Goal: Information Seeking & Learning: Check status

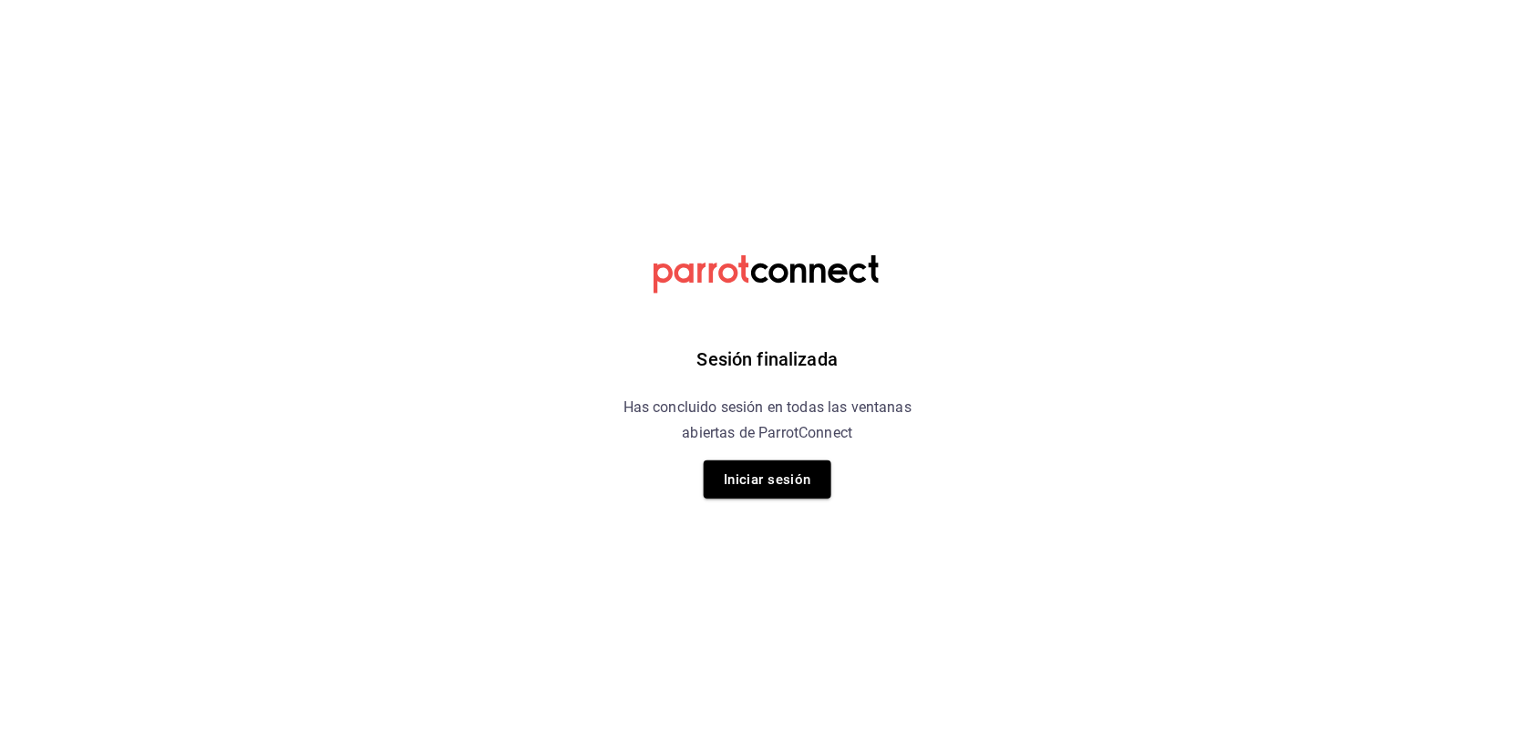
click at [390, 0] on html "Sesión finalizada Has concluido sesión en todas las ventanas abiertas de Parrot…" at bounding box center [767, 0] width 1535 height 0
click at [768, 484] on button "Iniciar sesión" at bounding box center [768, 479] width 128 height 38
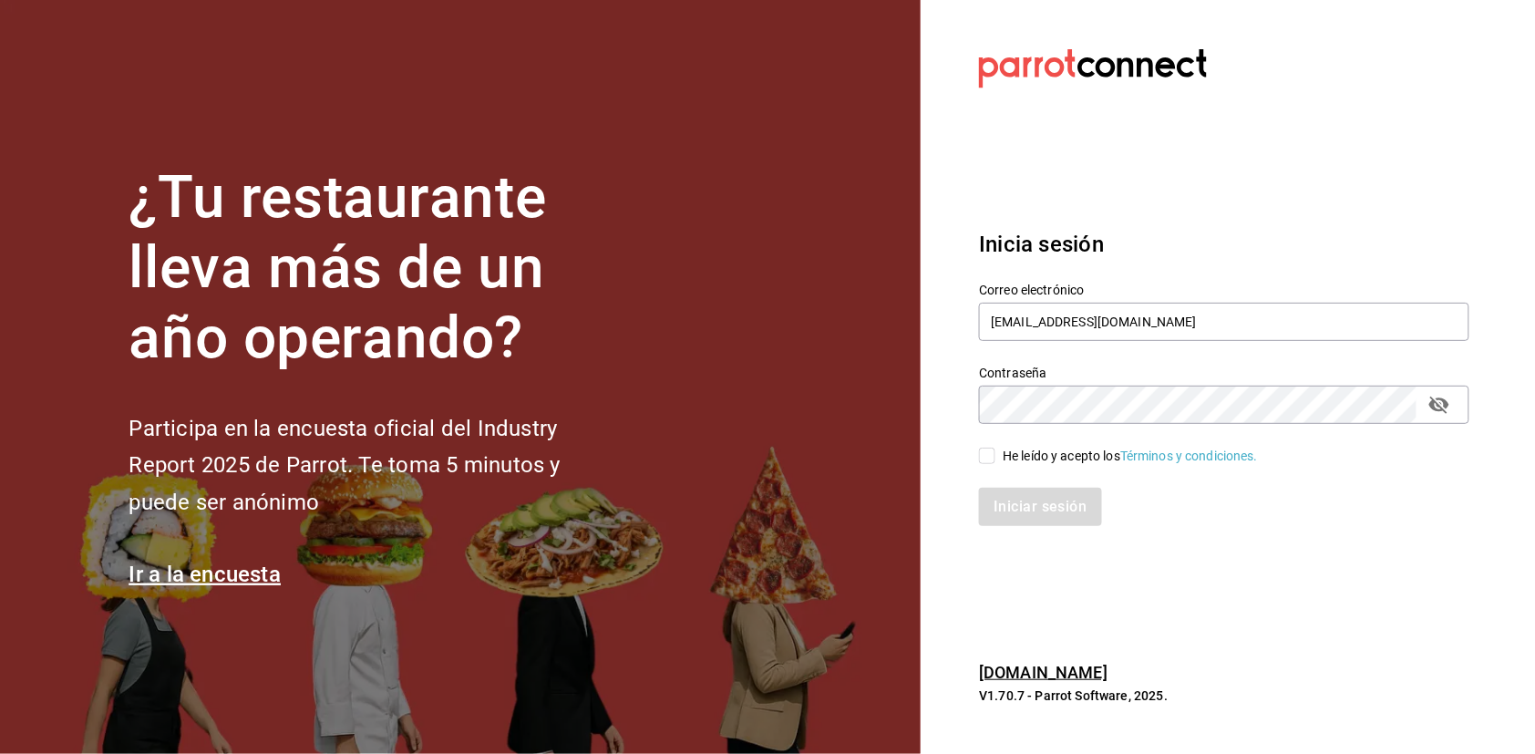
type input "[EMAIL_ADDRESS][DOMAIN_NAME]"
click at [994, 457] on input "He leído y acepto los Términos y condiciones." at bounding box center [987, 456] width 16 height 16
checkbox input "true"
click at [1036, 508] on button "Iniciar sesión" at bounding box center [1041, 507] width 124 height 38
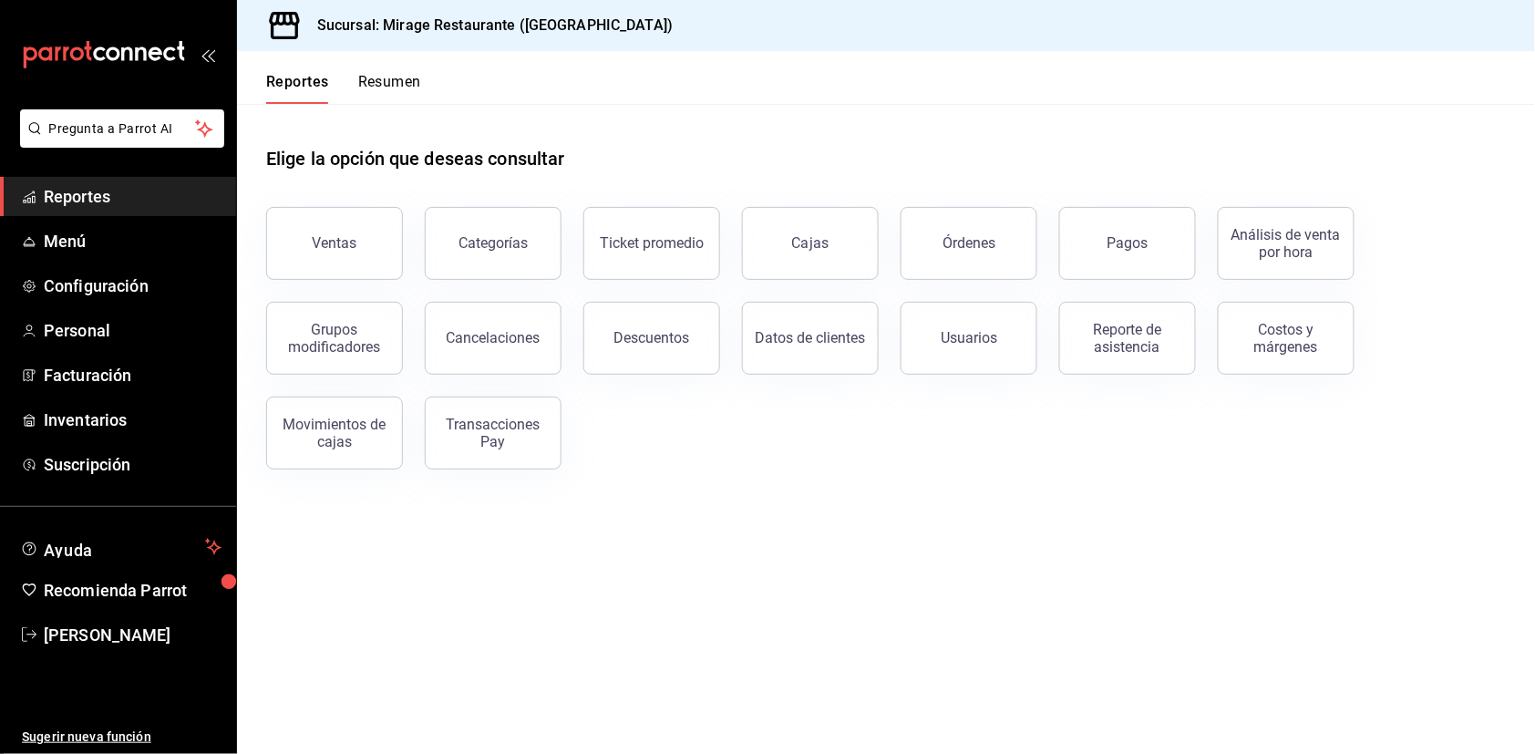
click at [385, 82] on button "Resumen" at bounding box center [389, 88] width 63 height 31
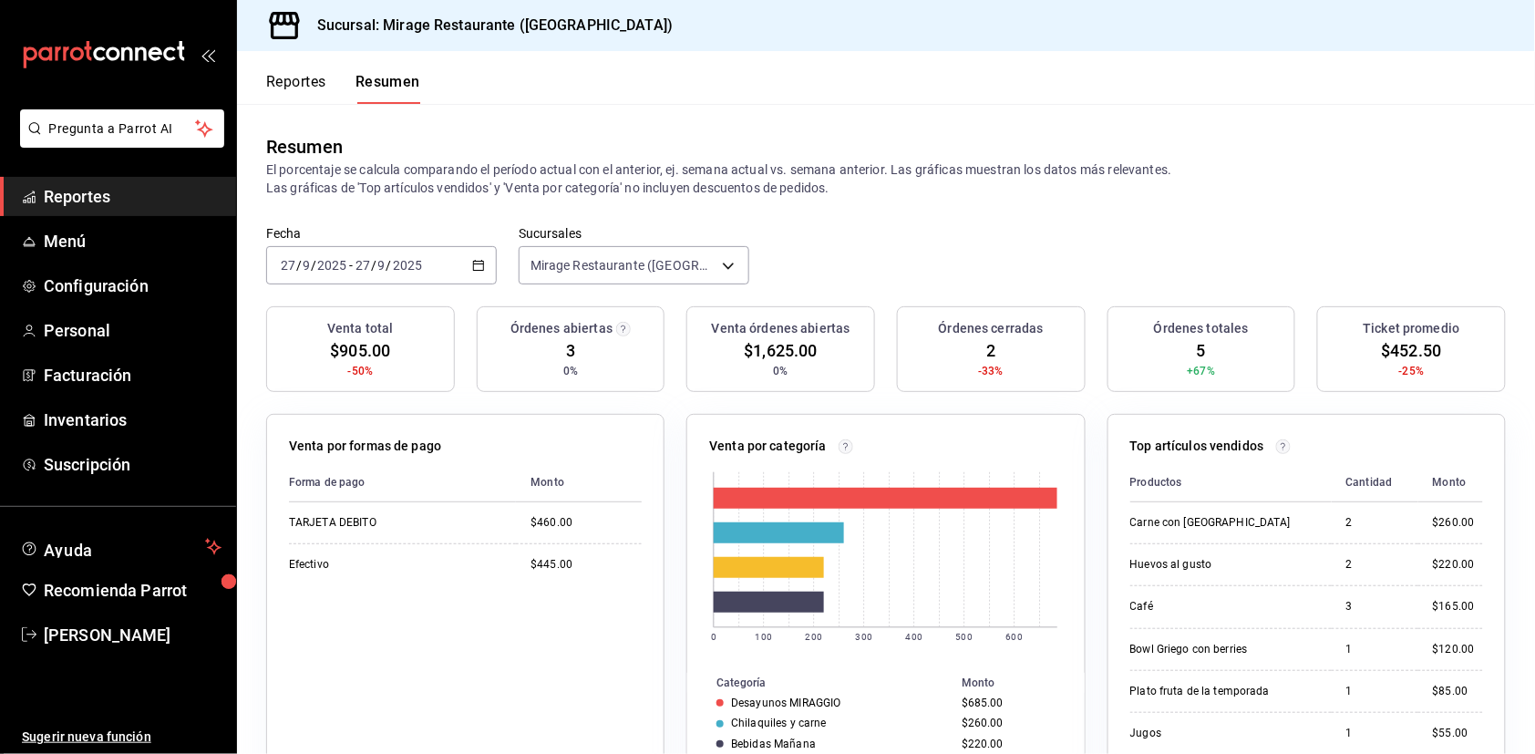
click at [278, 79] on button "Reportes" at bounding box center [296, 88] width 60 height 31
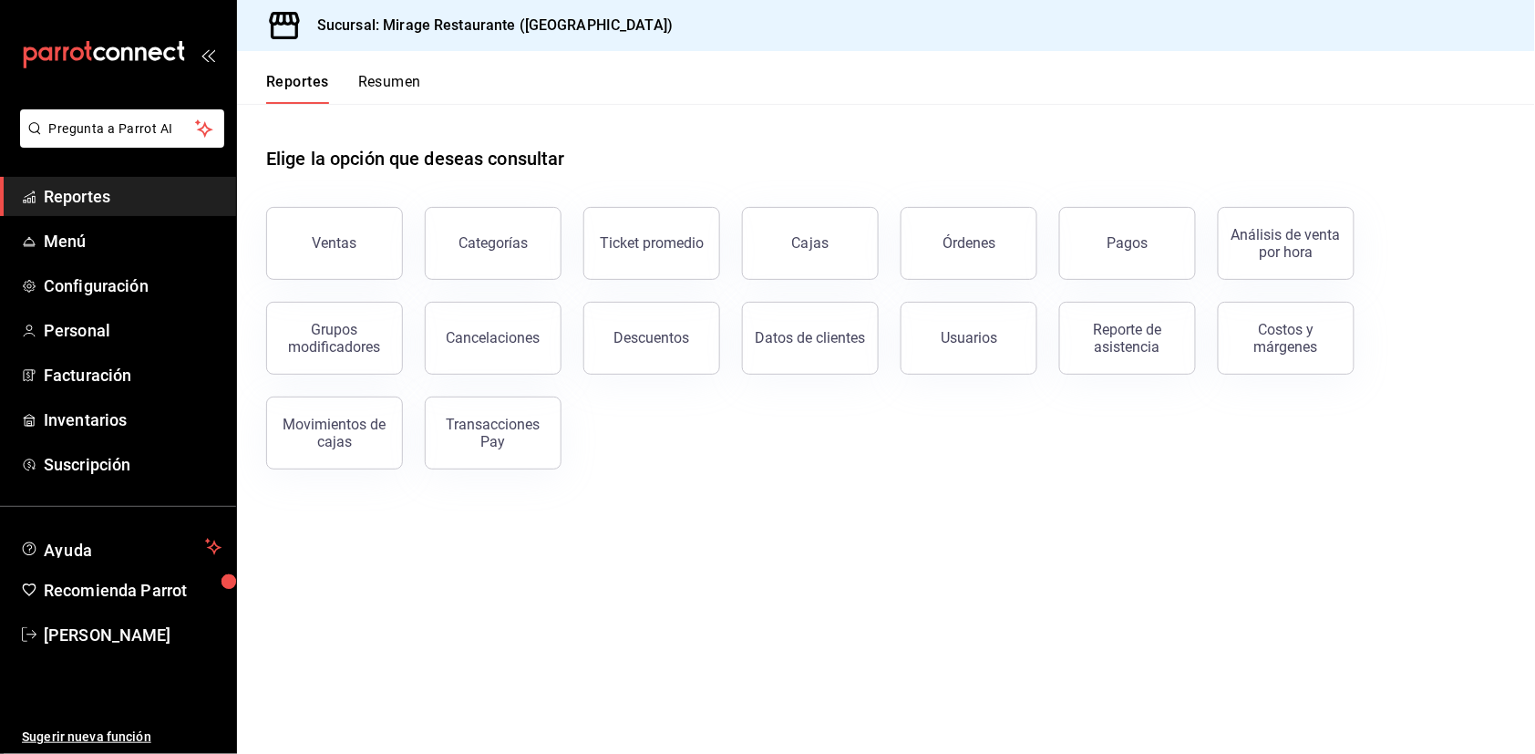
click at [387, 81] on button "Resumen" at bounding box center [389, 88] width 63 height 31
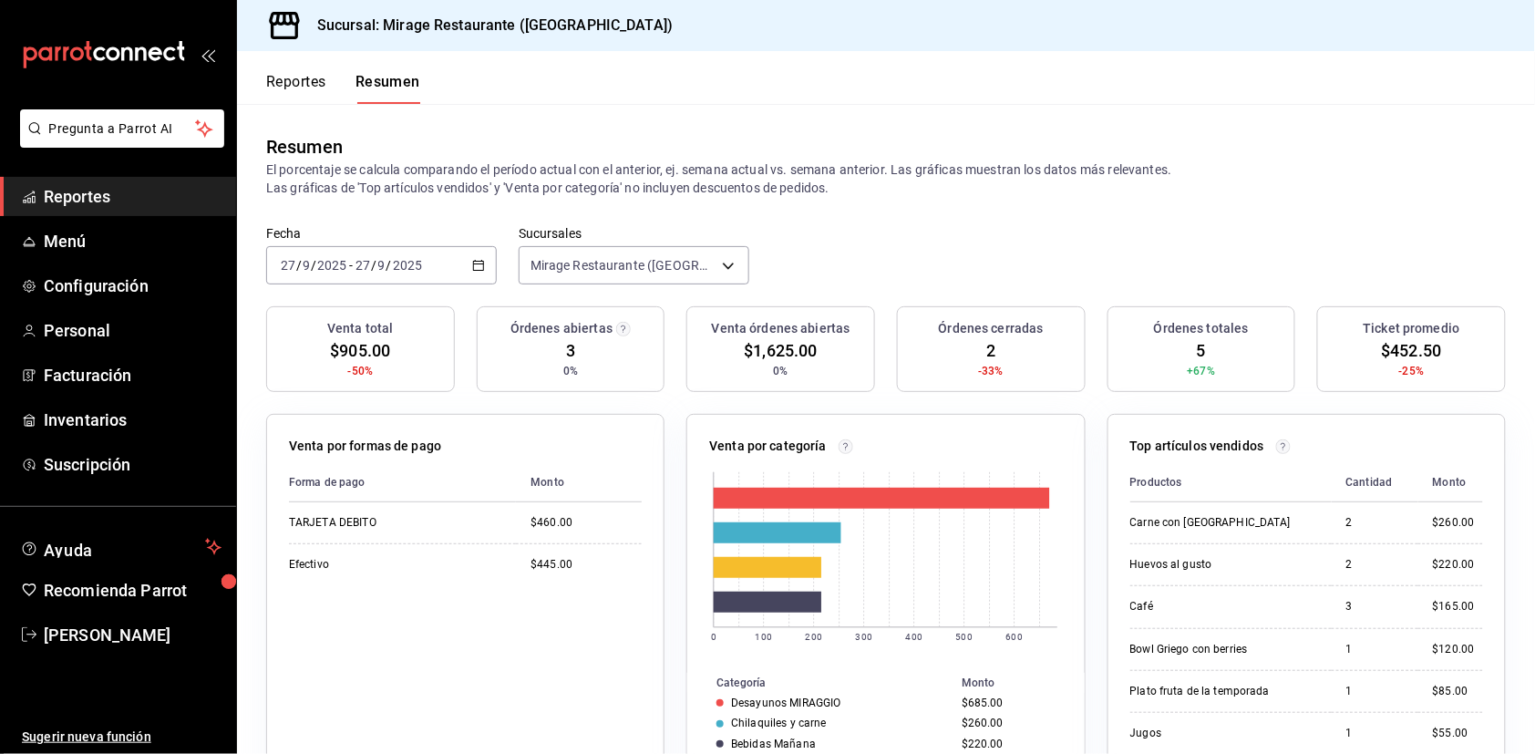
click at [446, 264] on div "2025-09-27 27 / 9 / 2025 - 2025-09-27 27 / 9 / 2025" at bounding box center [381, 265] width 231 height 38
click at [363, 444] on span "Mes actual" at bounding box center [352, 443] width 141 height 19
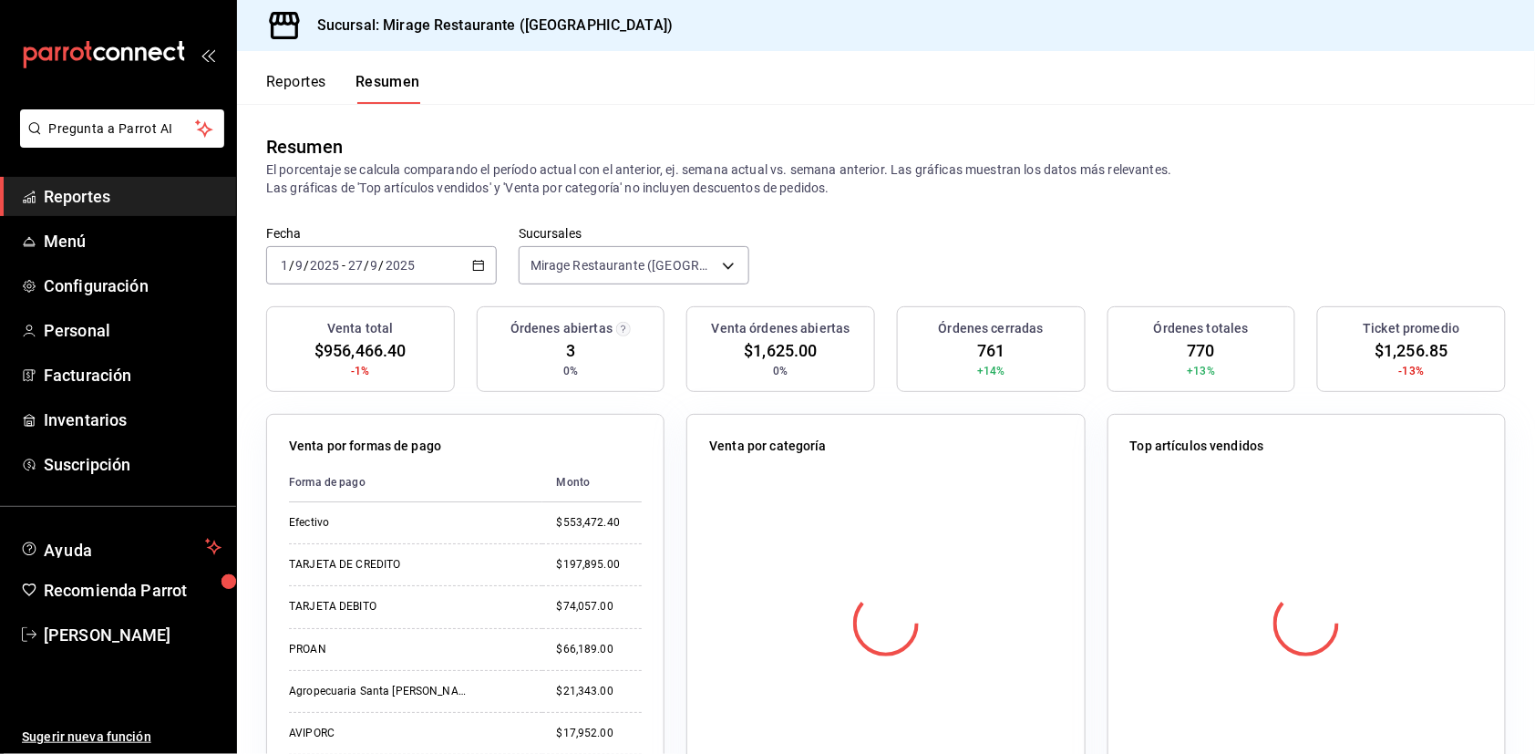
click at [366, 344] on span "$956,466.40" at bounding box center [360, 350] width 91 height 25
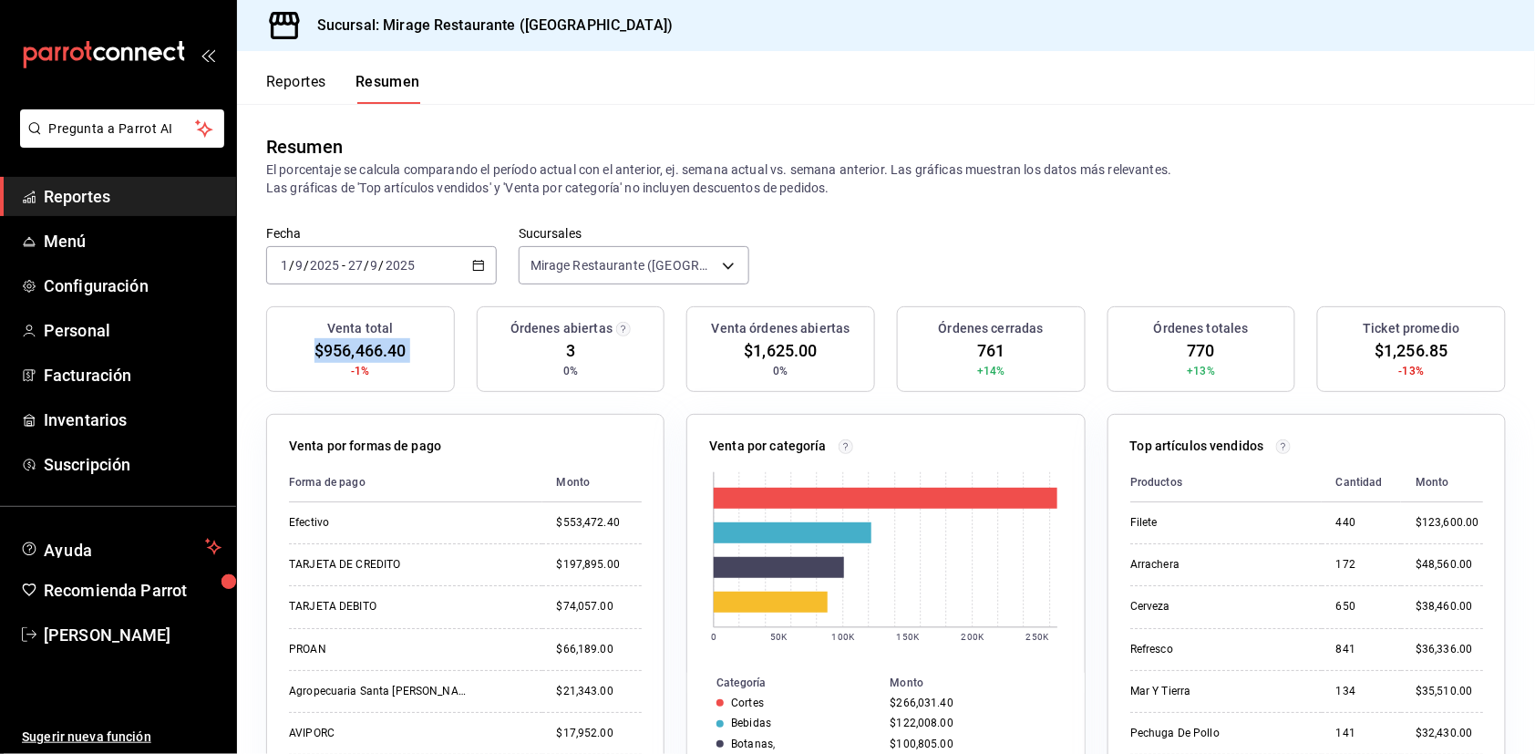
click at [105, 197] on span "Reportes" at bounding box center [133, 196] width 178 height 25
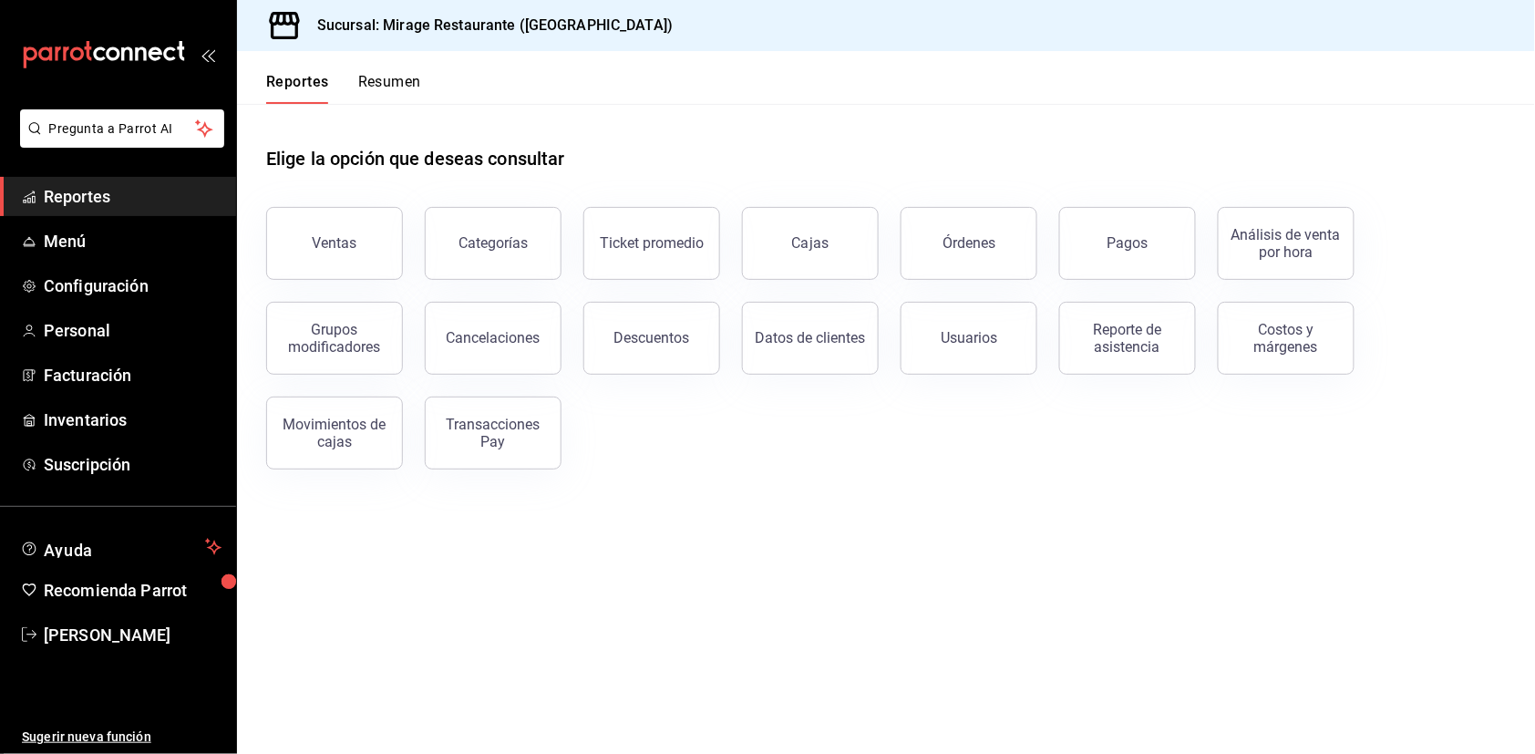
click at [392, 83] on button "Resumen" at bounding box center [389, 88] width 63 height 31
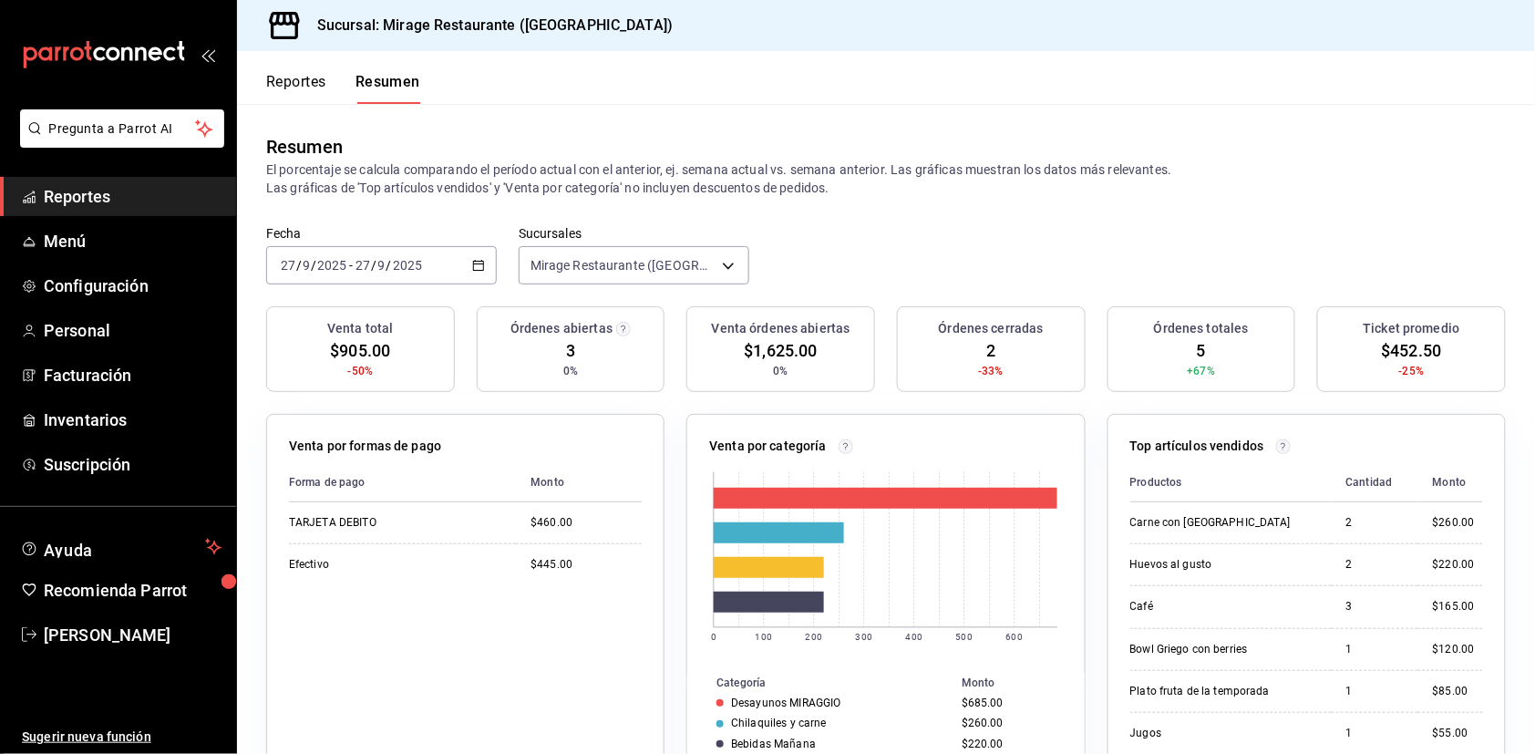
click at [306, 77] on button "Reportes" at bounding box center [296, 88] width 60 height 31
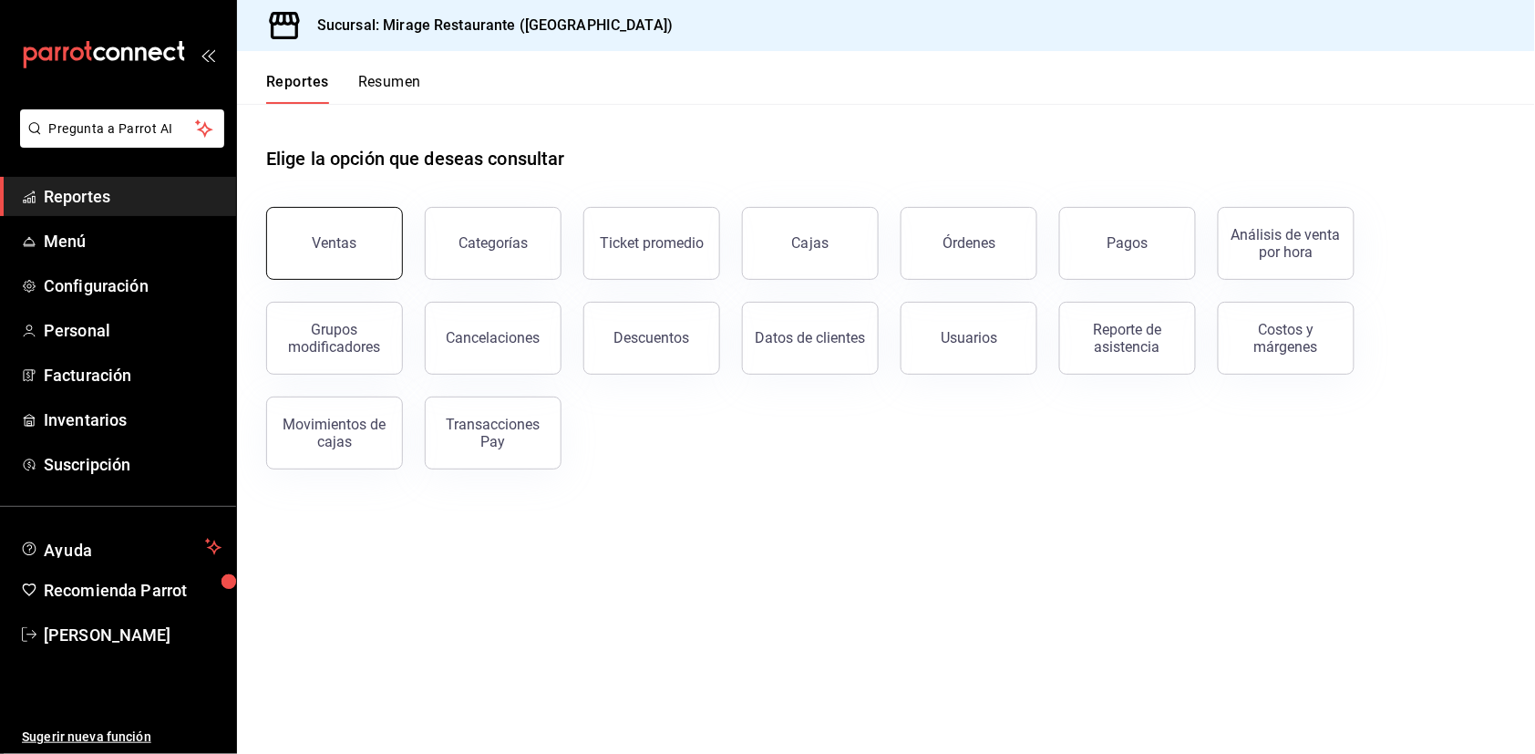
click at [356, 263] on button "Ventas" at bounding box center [334, 243] width 137 height 73
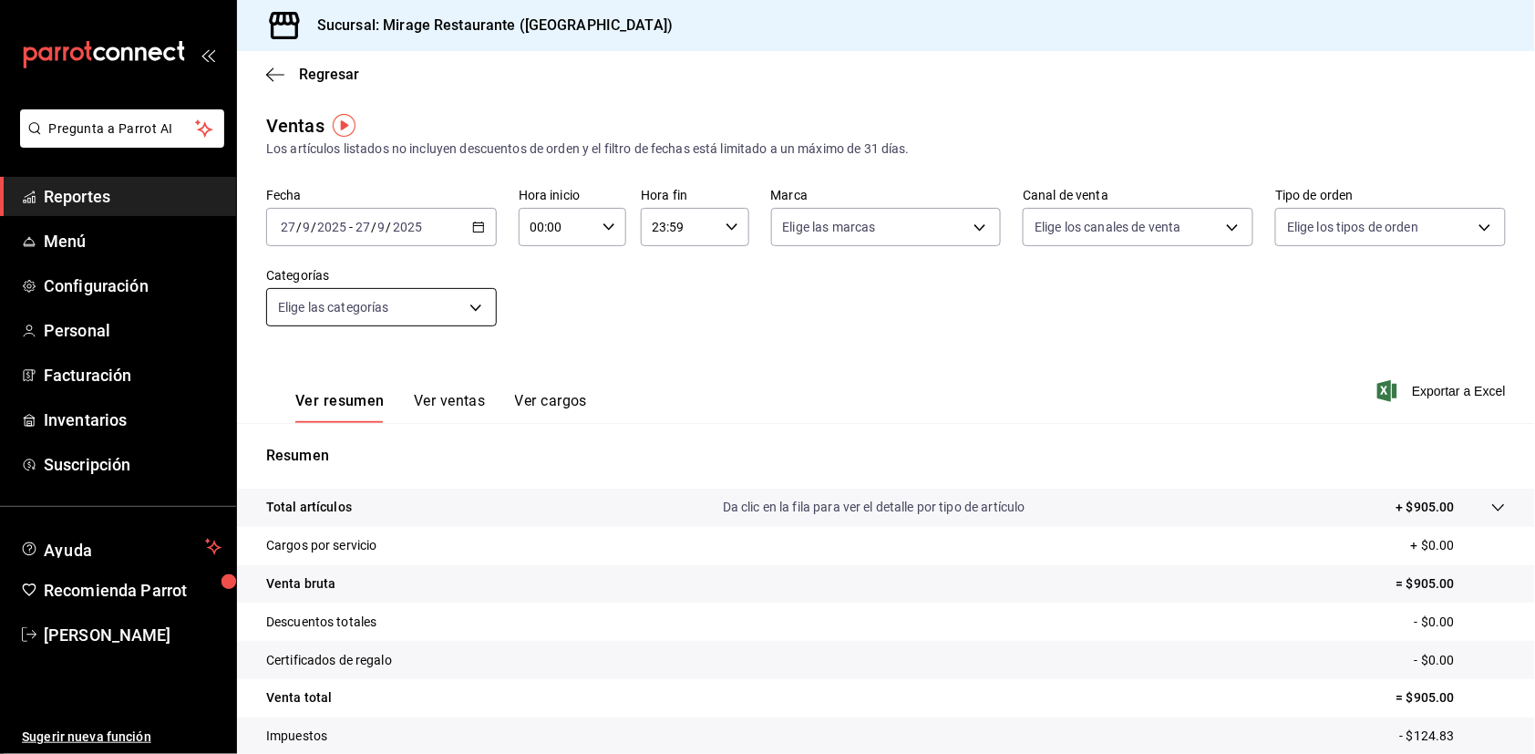
click at [455, 300] on body "Pregunta a Parrot AI Reportes Menú Configuración Personal Facturación Inventari…" at bounding box center [767, 377] width 1535 height 754
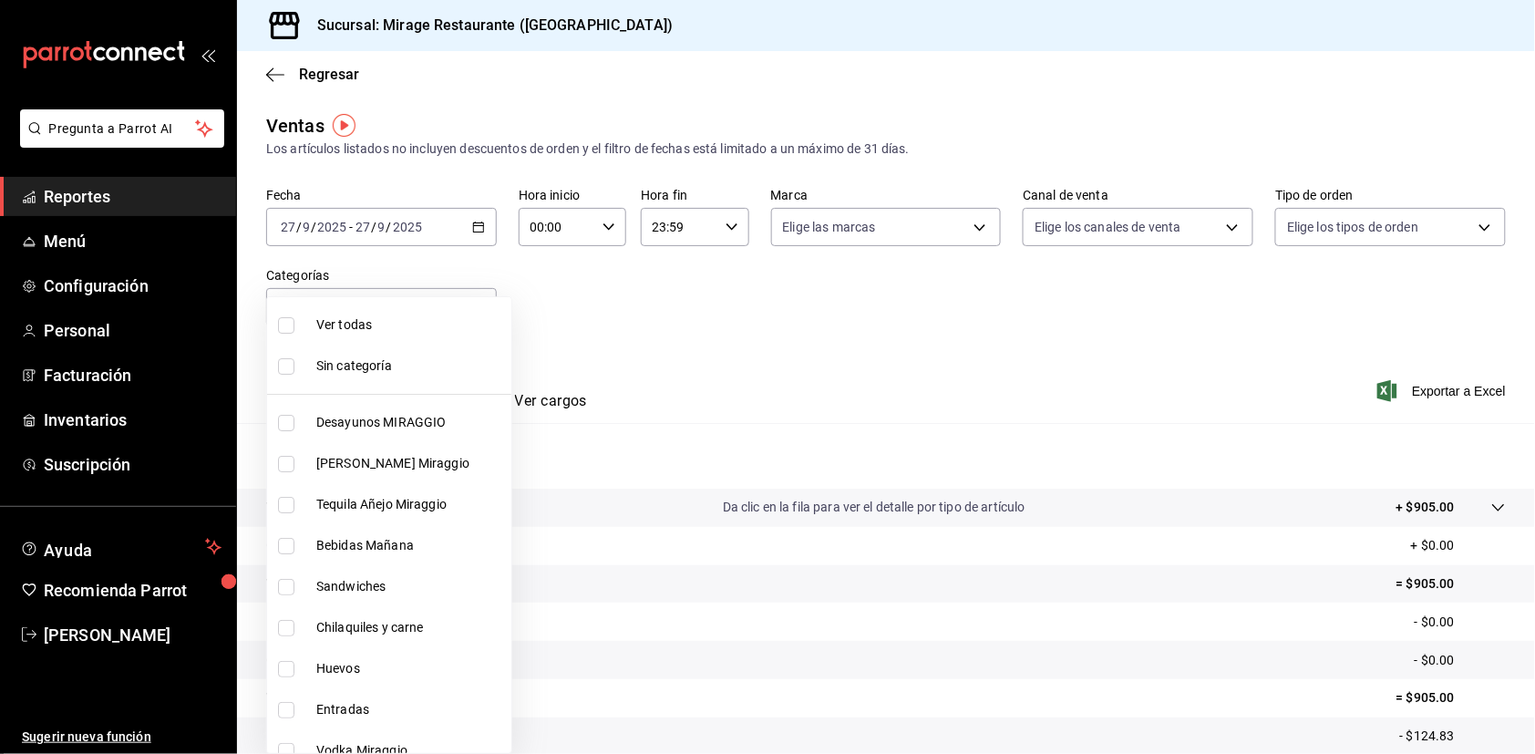
click at [432, 420] on span "Desayunos MIRAGGIO" at bounding box center [410, 422] width 188 height 19
type input "5a5ee4fa-38af-4205-a38b-c0e21d46a3b0"
checkbox input "true"
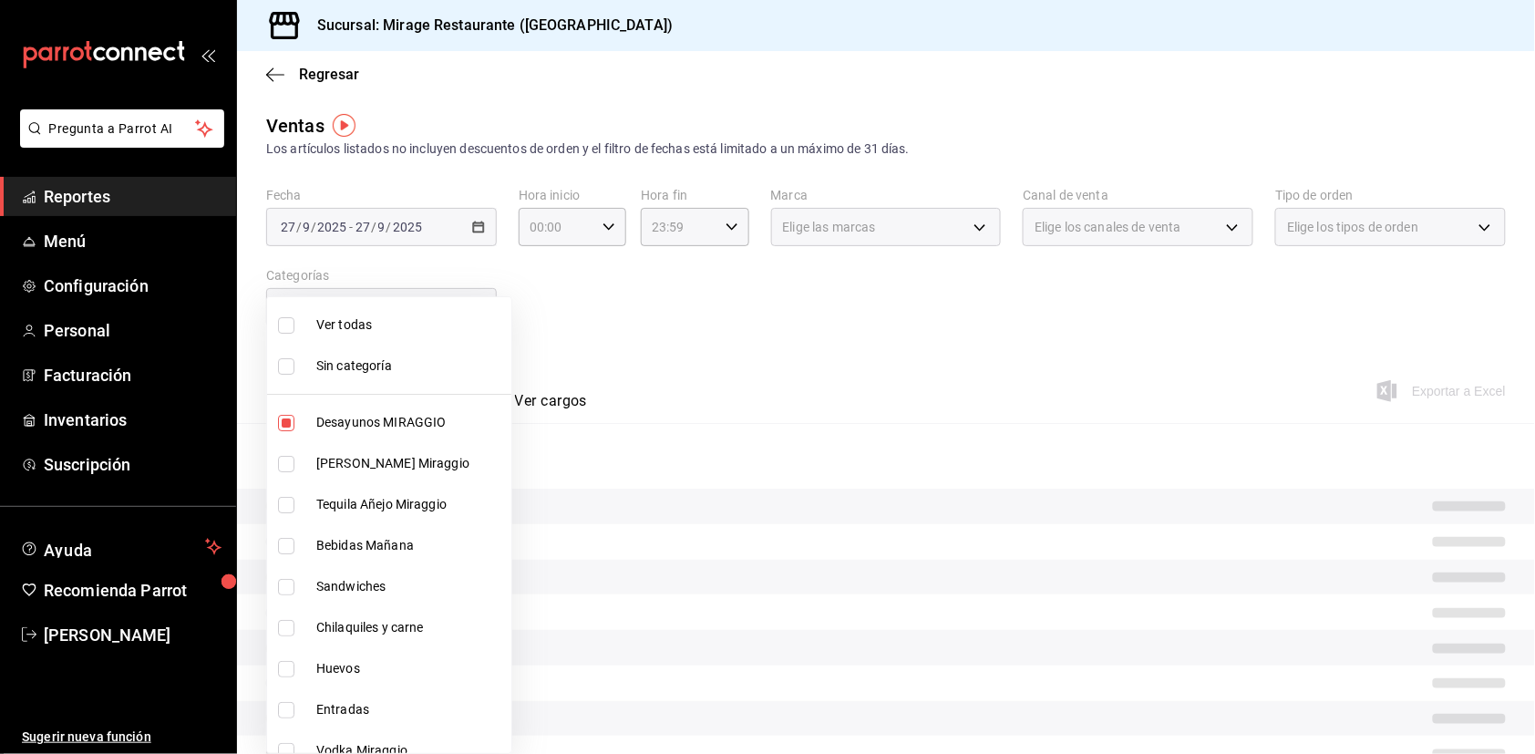
click at [696, 366] on div at bounding box center [767, 377] width 1535 height 754
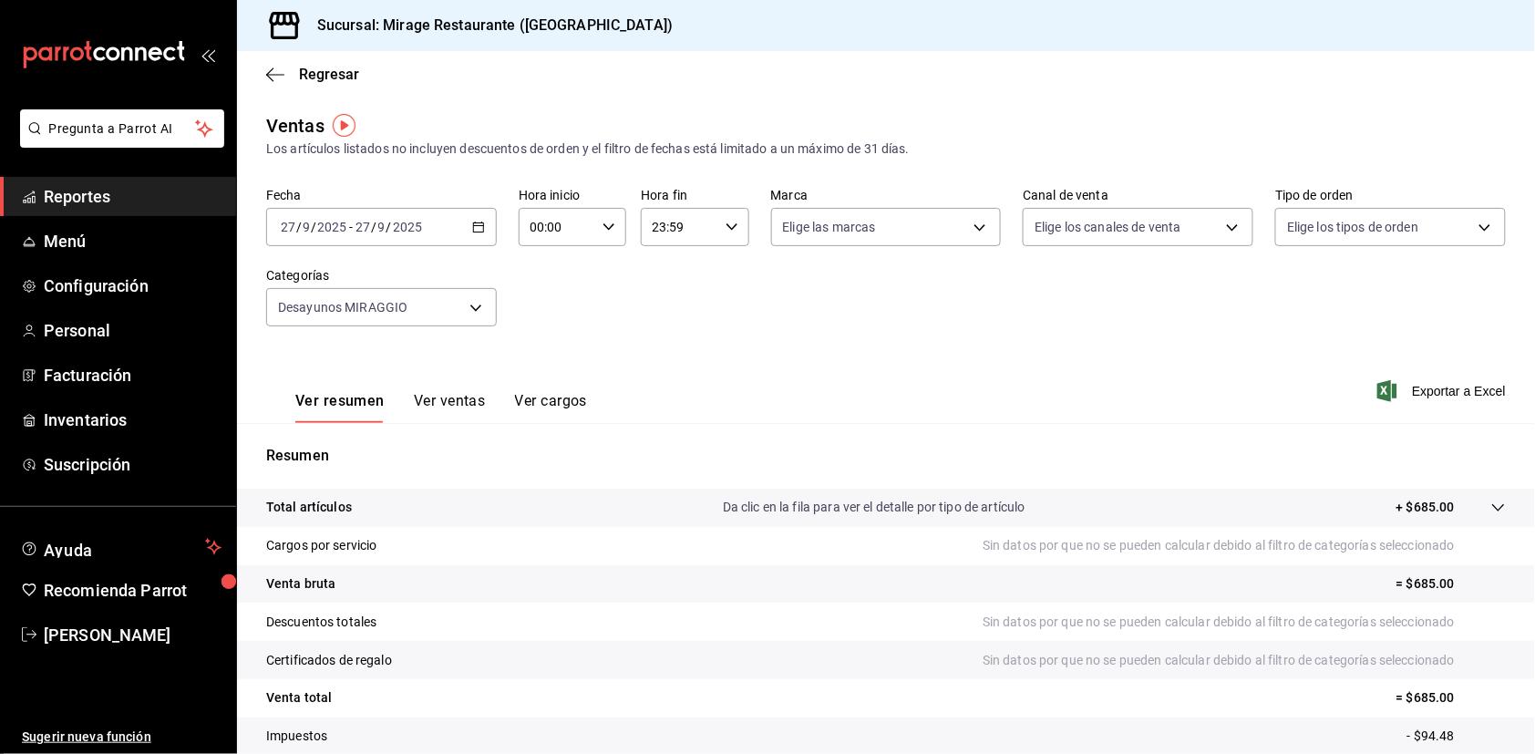
click at [481, 227] on icon "button" at bounding box center [478, 227] width 13 height 13
click at [342, 402] on span "Mes actual" at bounding box center [352, 405] width 141 height 19
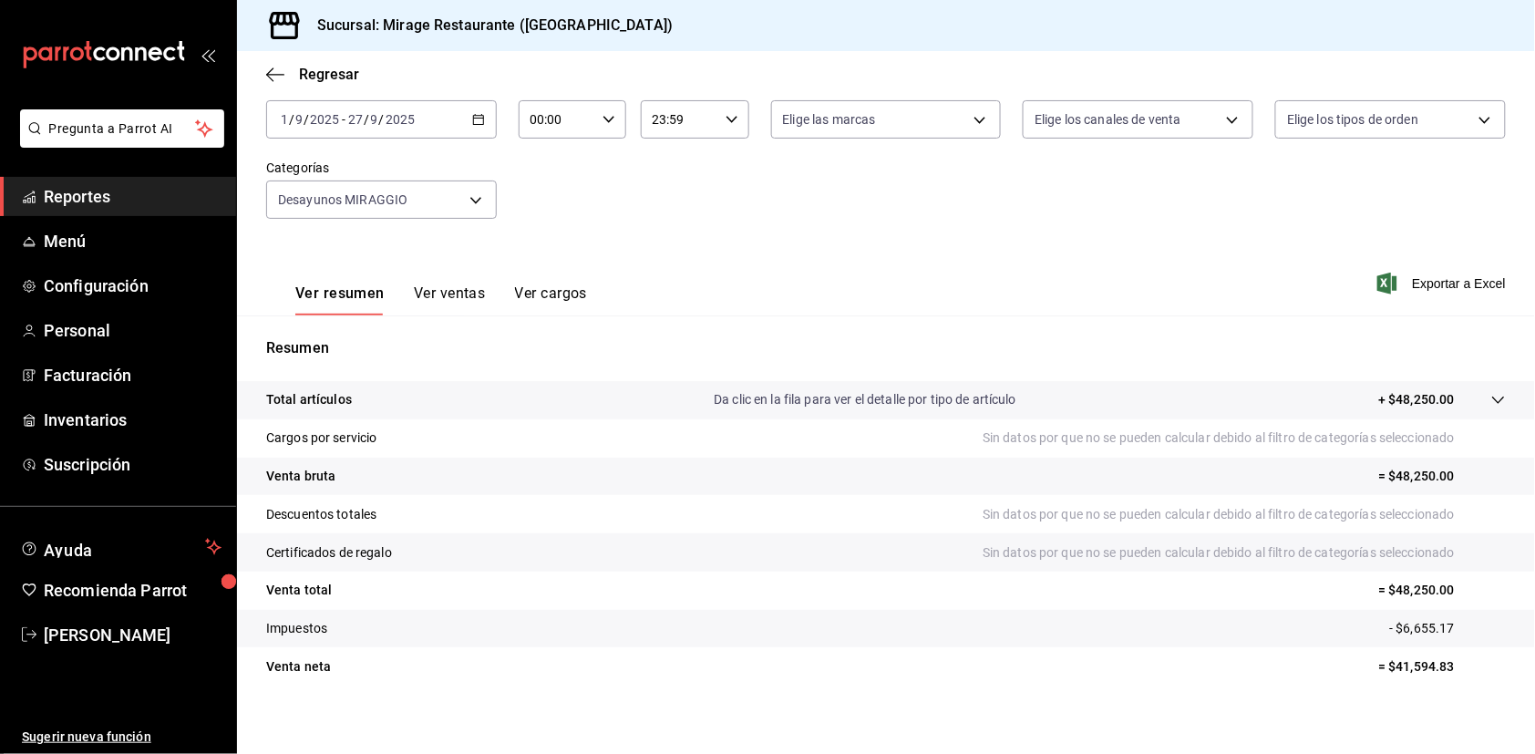
scroll to position [107, 0]
click at [454, 289] on button "Ver ventas" at bounding box center [450, 300] width 72 height 31
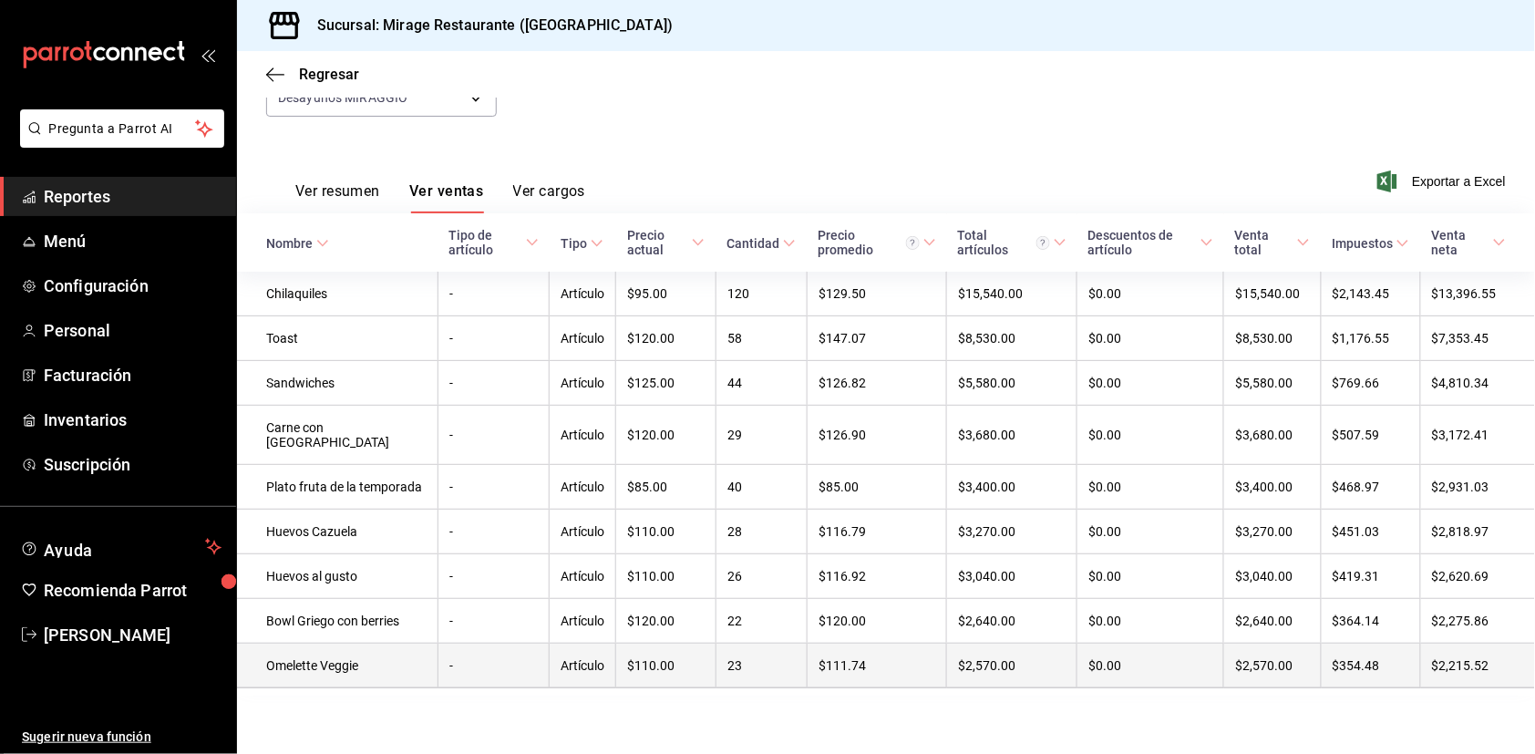
scroll to position [211, 0]
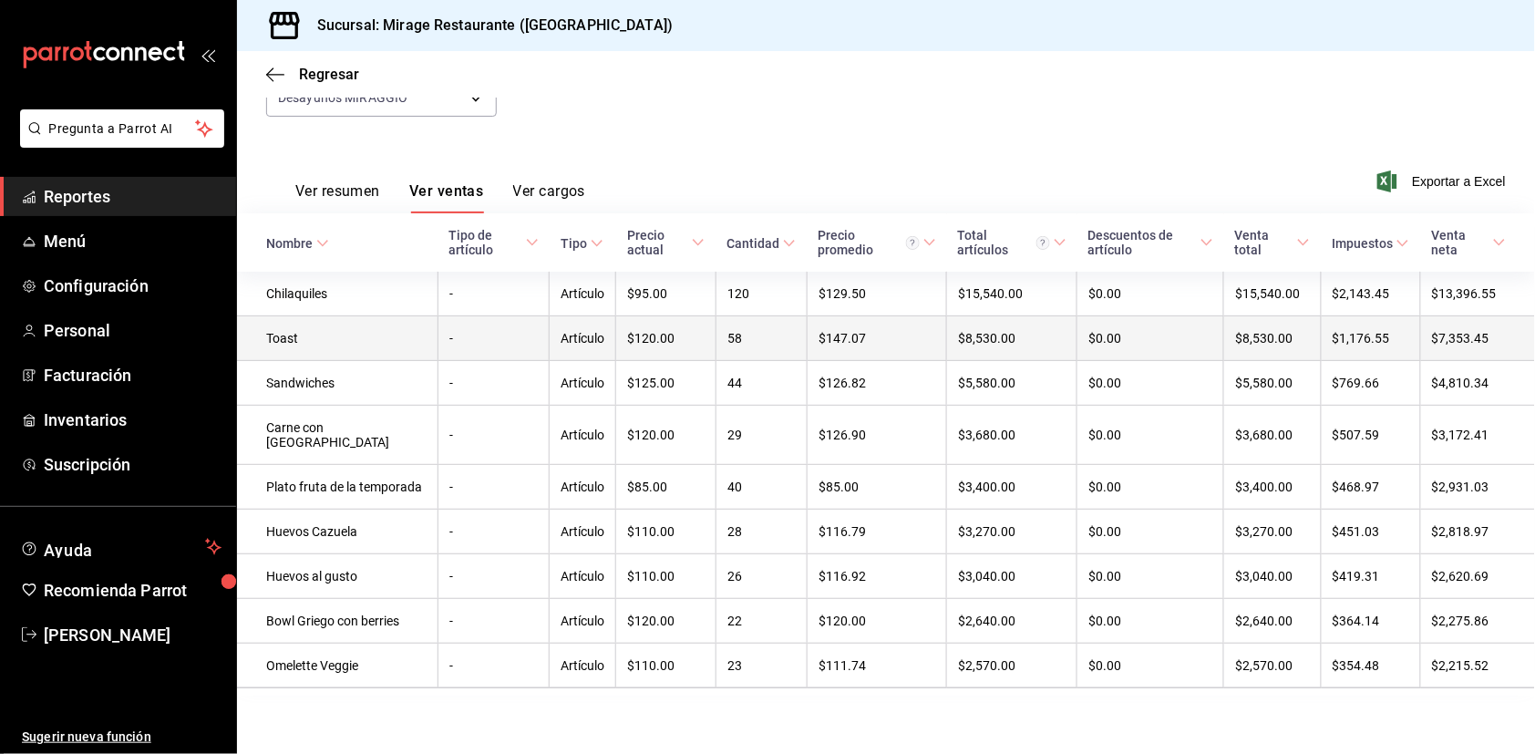
click at [750, 338] on td "58" at bounding box center [761, 338] width 91 height 45
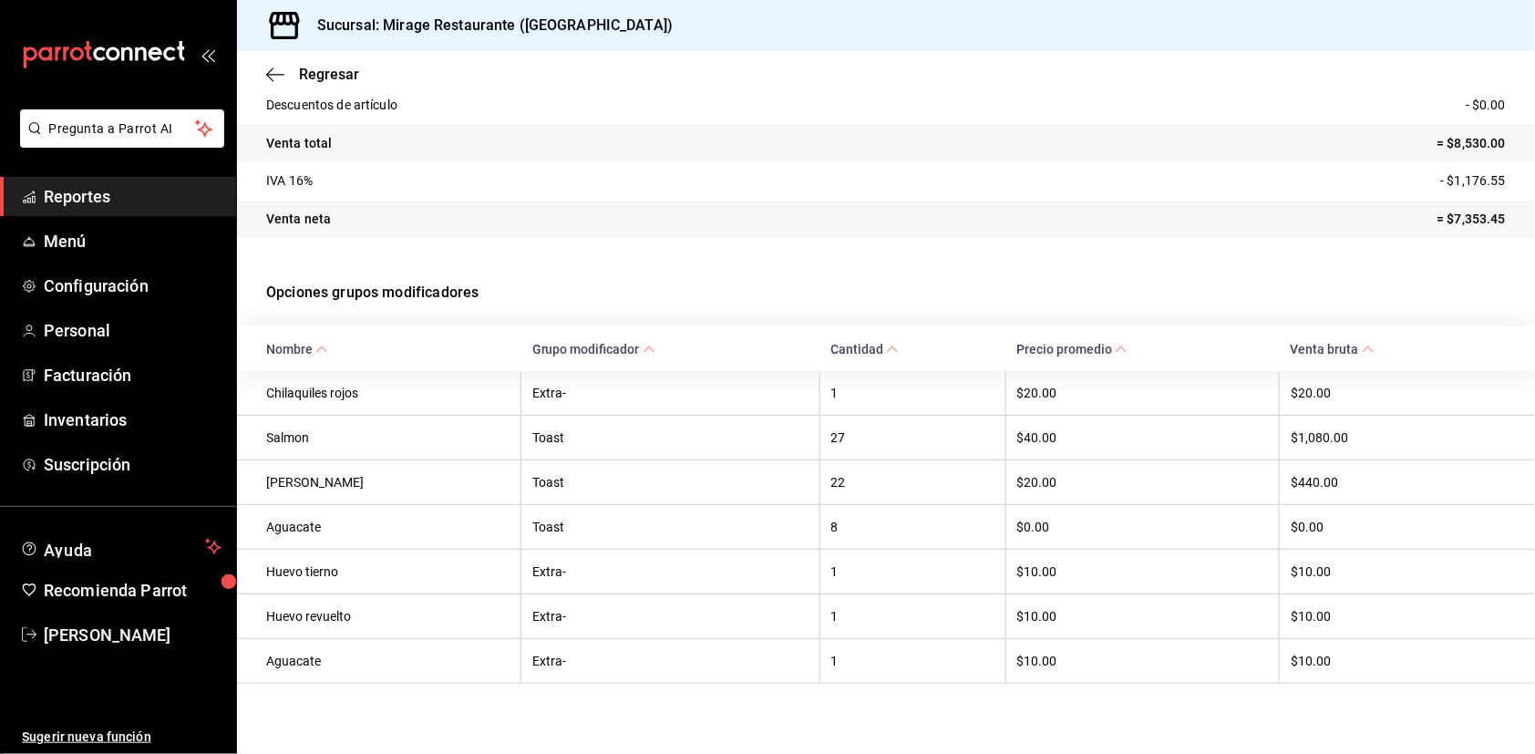
scroll to position [238, 0]
click at [838, 478] on th "22" at bounding box center [913, 482] width 186 height 45
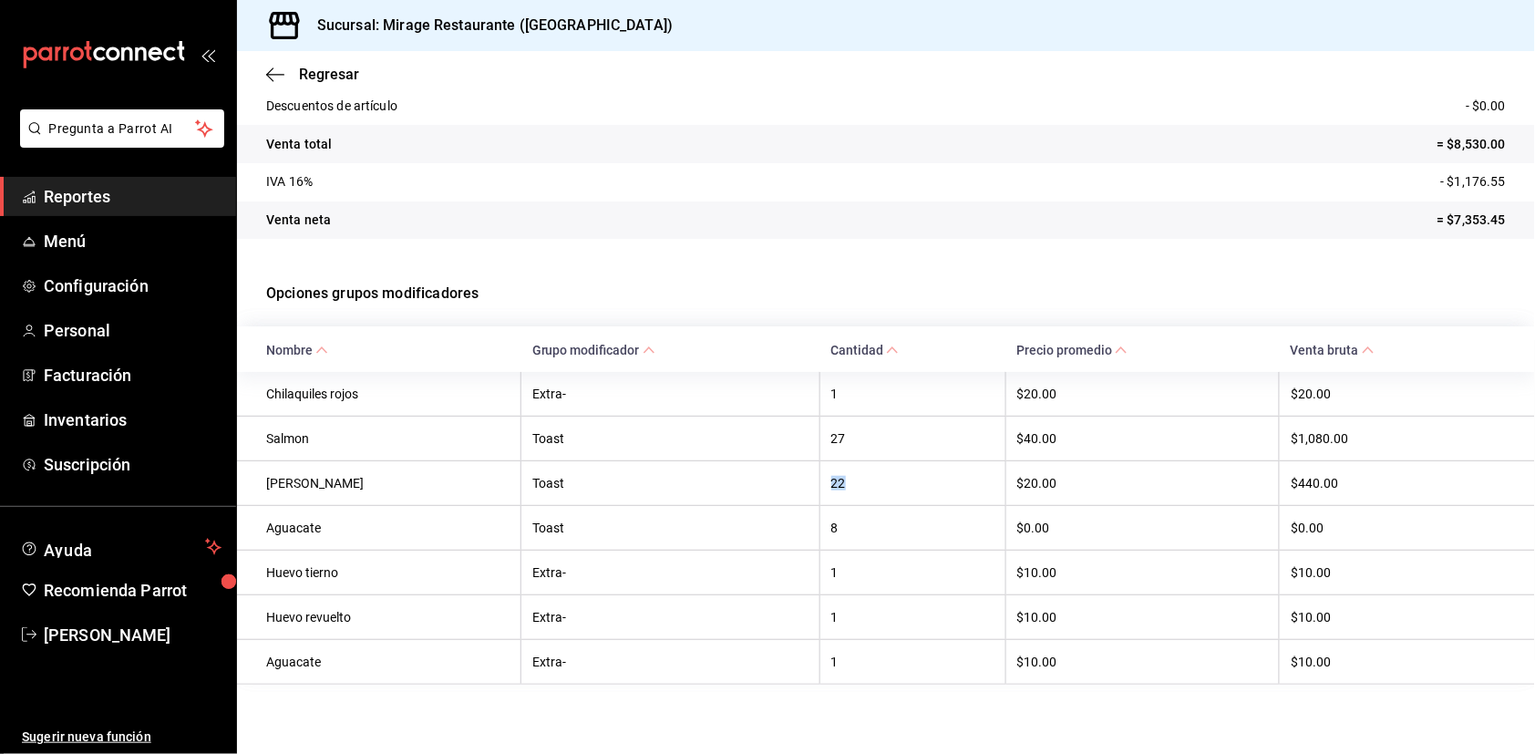
click at [838, 478] on th "22" at bounding box center [913, 482] width 186 height 45
click at [738, 496] on th "Toast" at bounding box center [670, 482] width 298 height 45
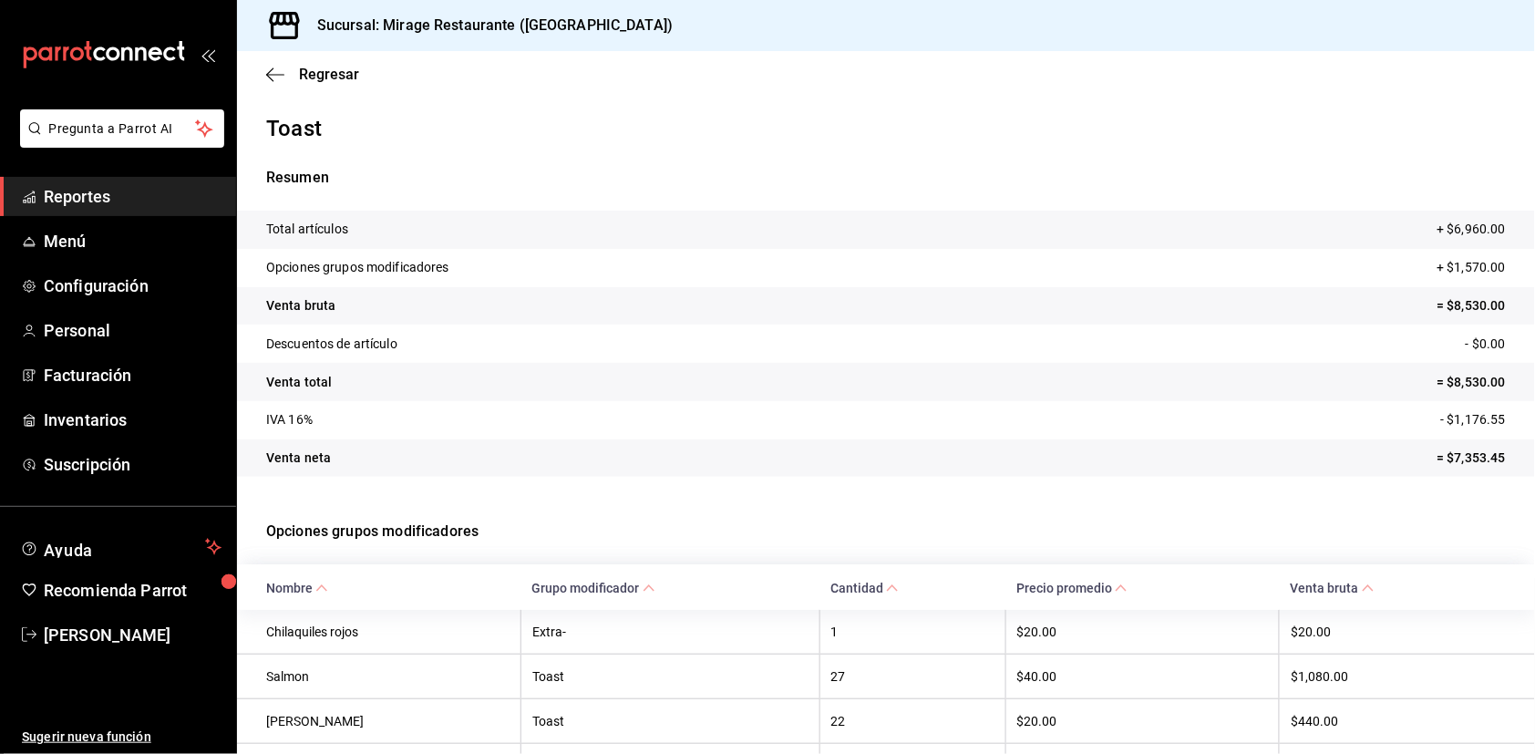
scroll to position [0, 0]
click at [346, 75] on span "Regresar" at bounding box center [329, 74] width 60 height 17
click at [89, 197] on span "Reportes" at bounding box center [133, 196] width 178 height 25
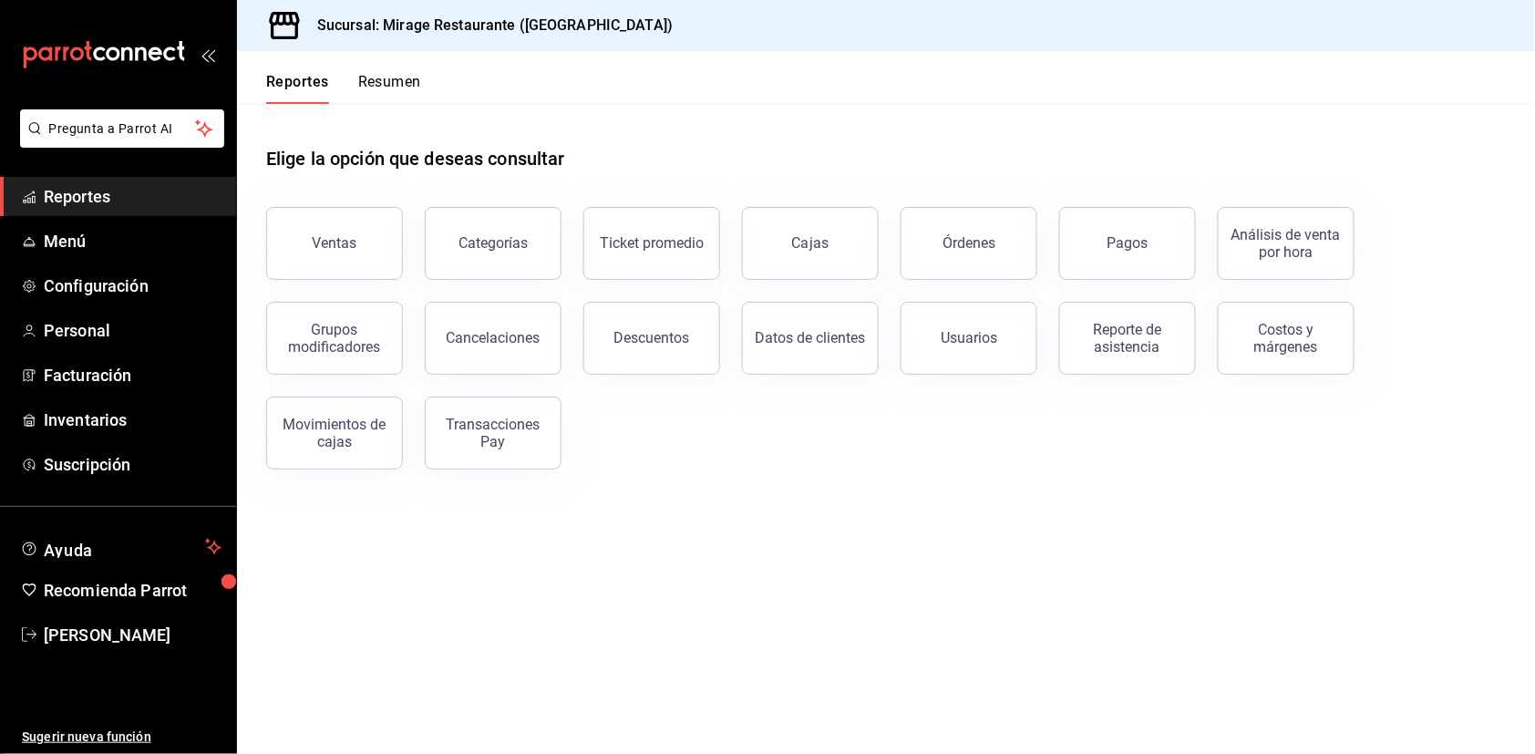
click at [382, 86] on button "Resumen" at bounding box center [389, 88] width 63 height 31
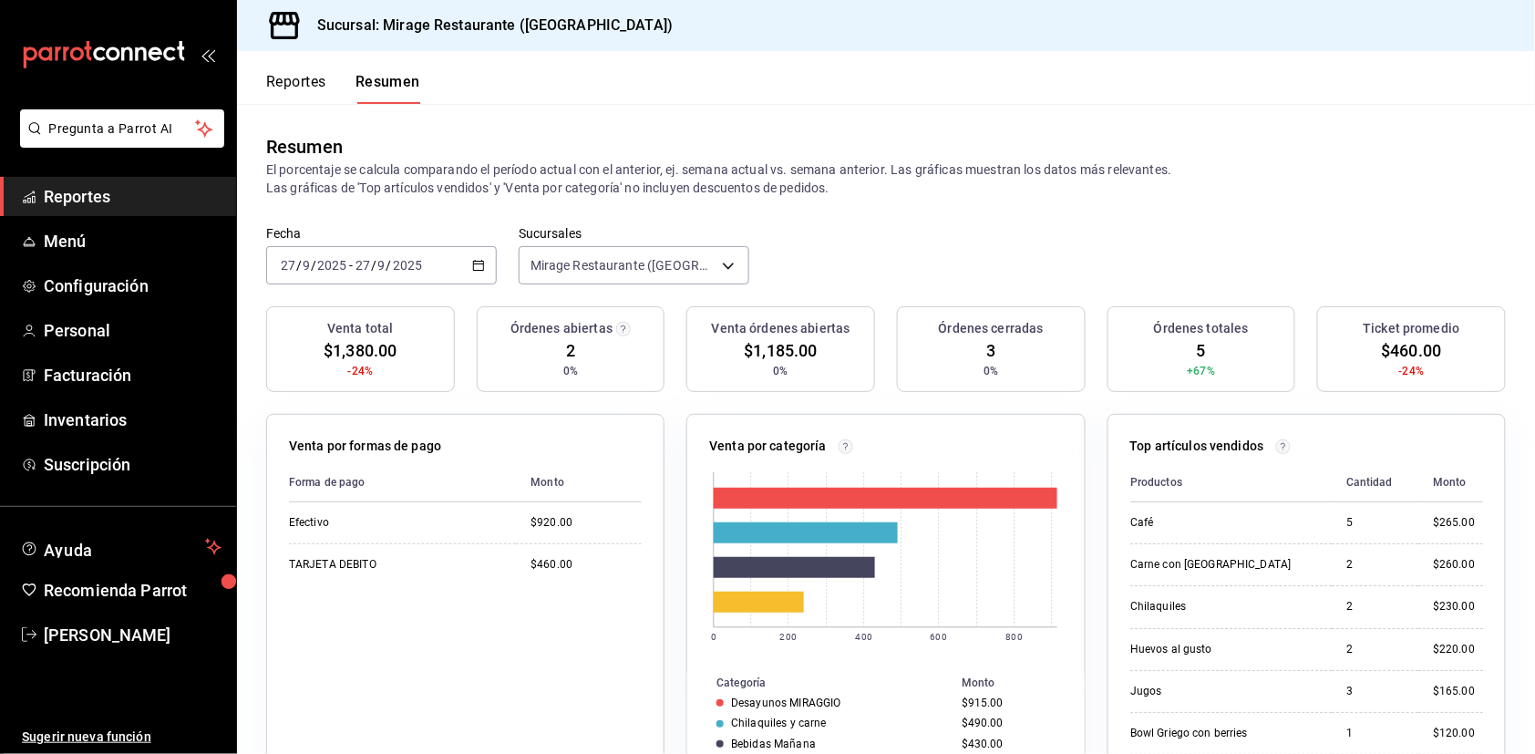
click at [473, 260] on icon "button" at bounding box center [478, 265] width 13 height 13
click at [635, 106] on div "Resumen El porcentaje se calcula comparando el período actual con el anterior, …" at bounding box center [886, 165] width 1298 height 122
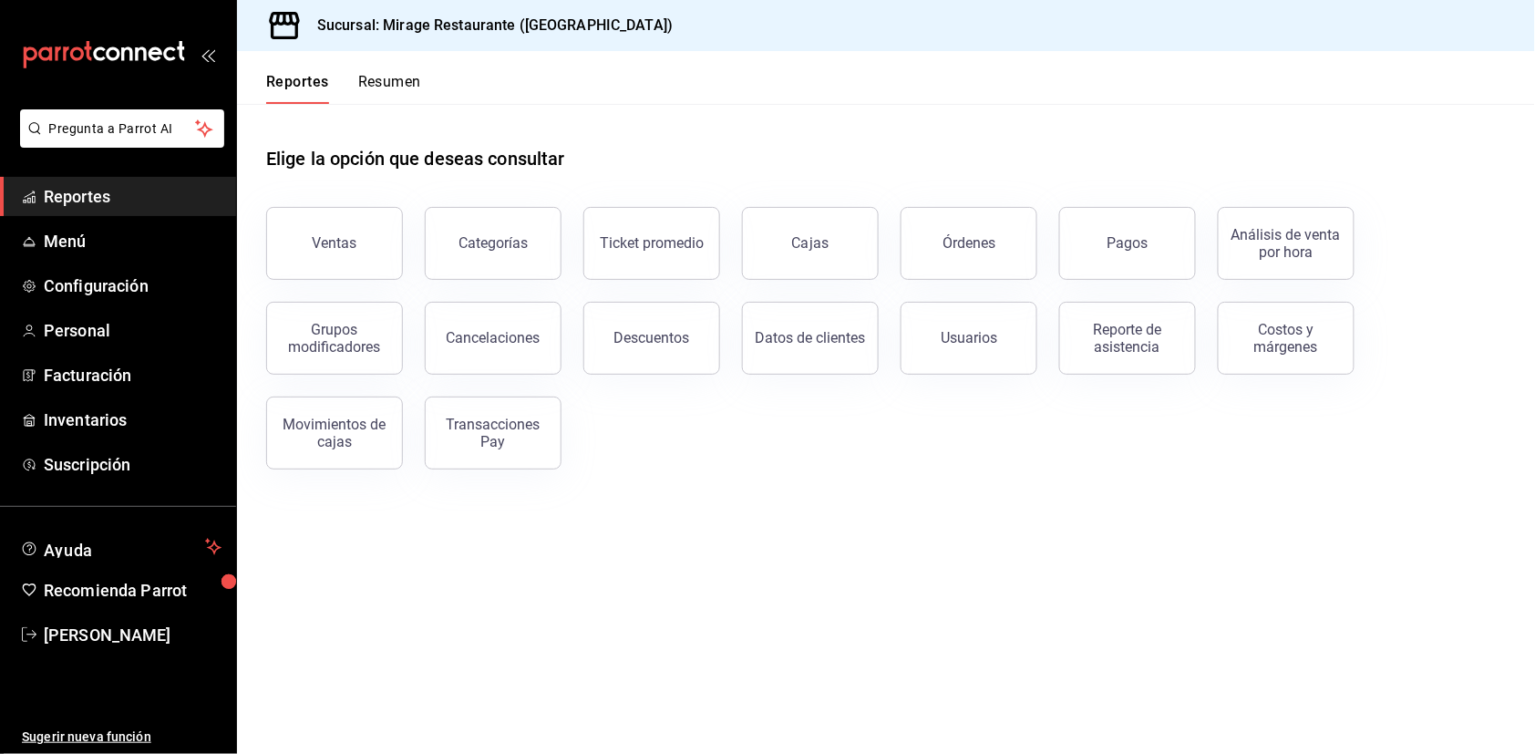
click at [382, 88] on button "Resumen" at bounding box center [389, 88] width 63 height 31
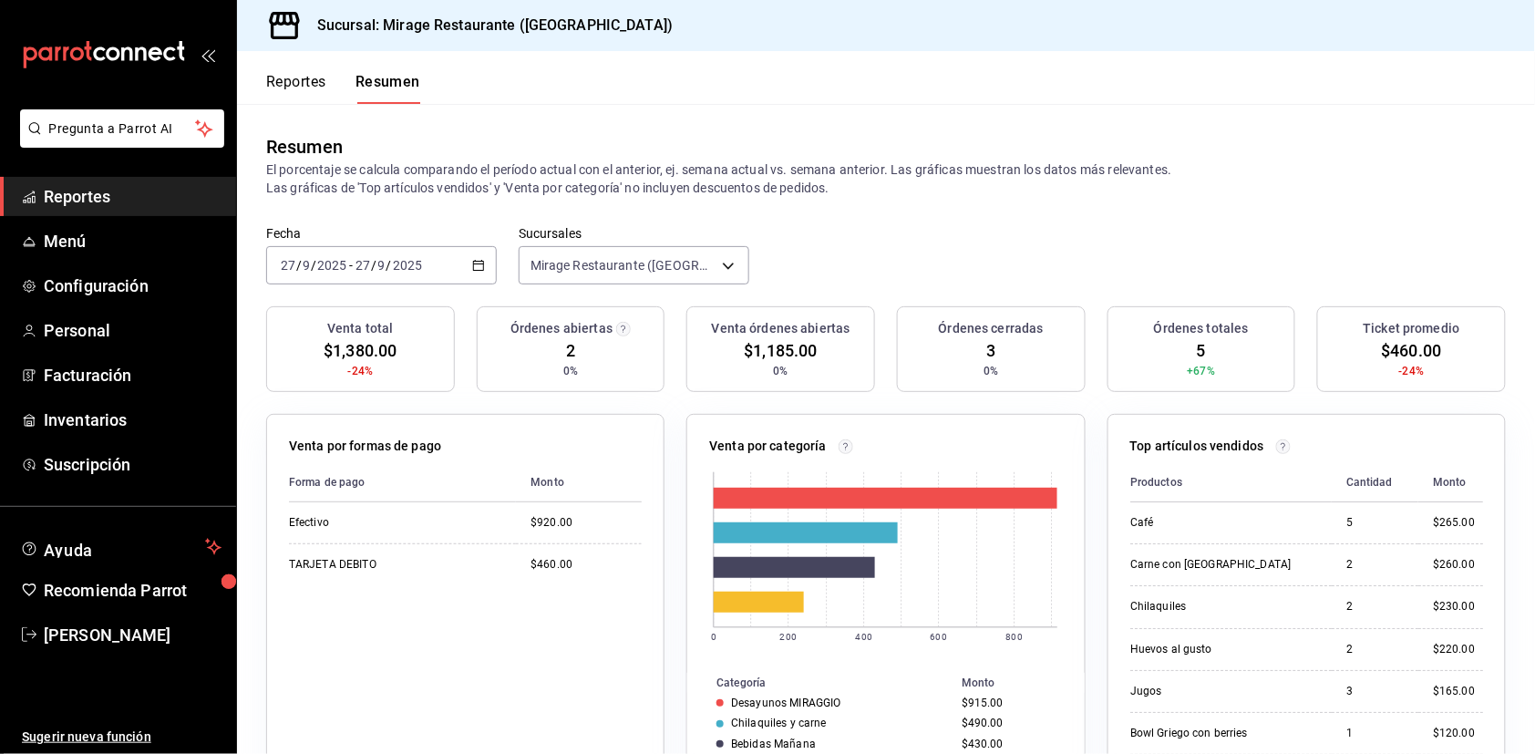
click at [111, 193] on span "Reportes" at bounding box center [133, 196] width 178 height 25
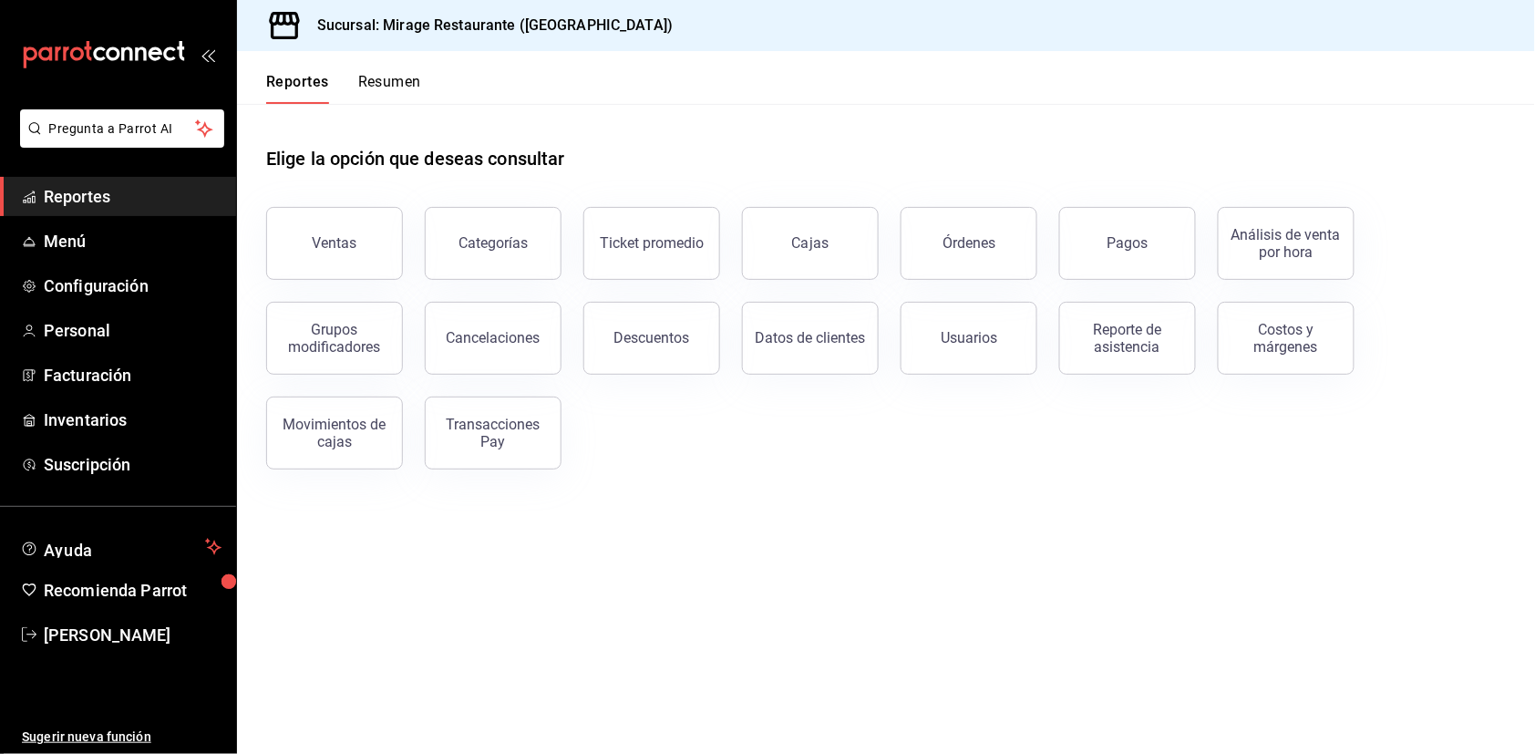
click at [387, 84] on button "Resumen" at bounding box center [389, 88] width 63 height 31
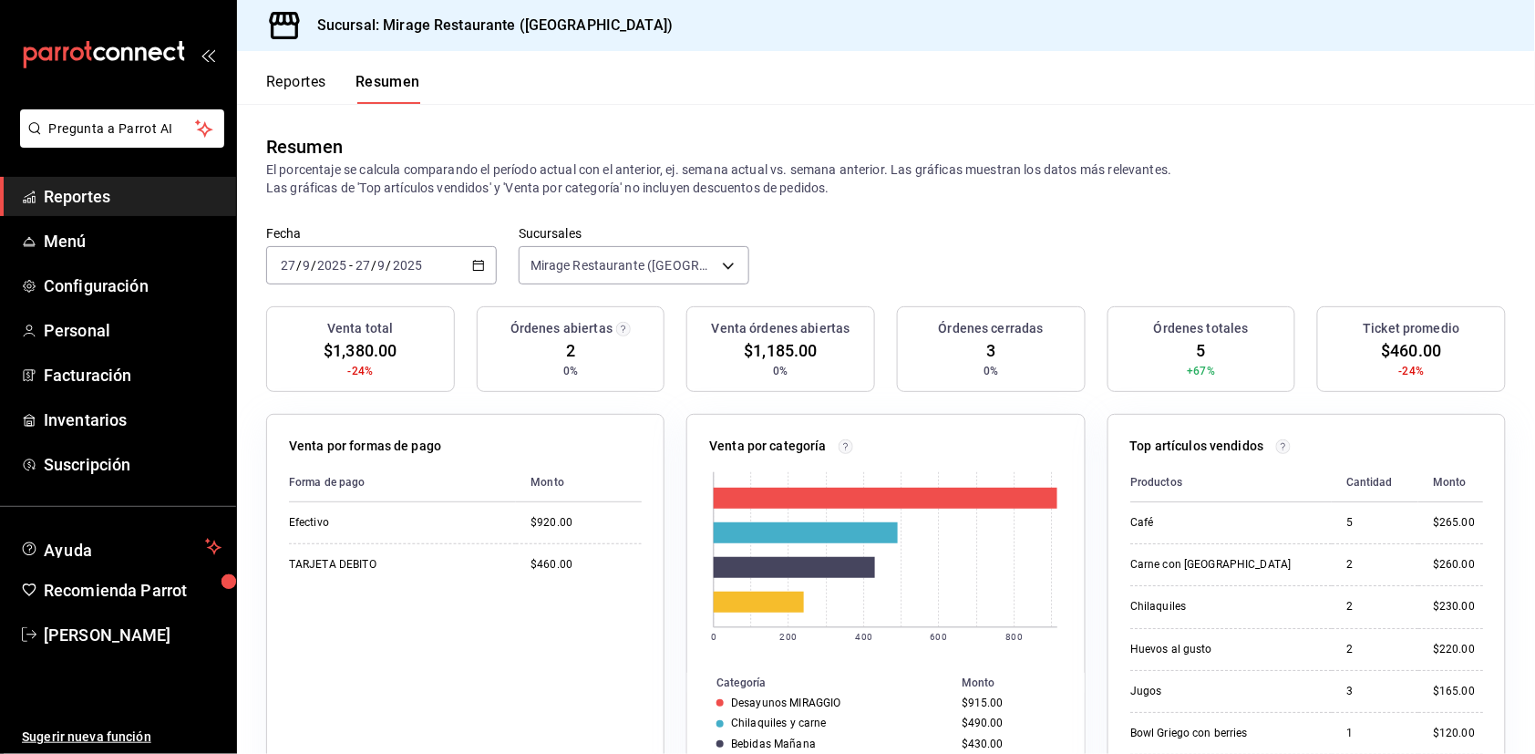
click at [119, 193] on span "Reportes" at bounding box center [133, 196] width 178 height 25
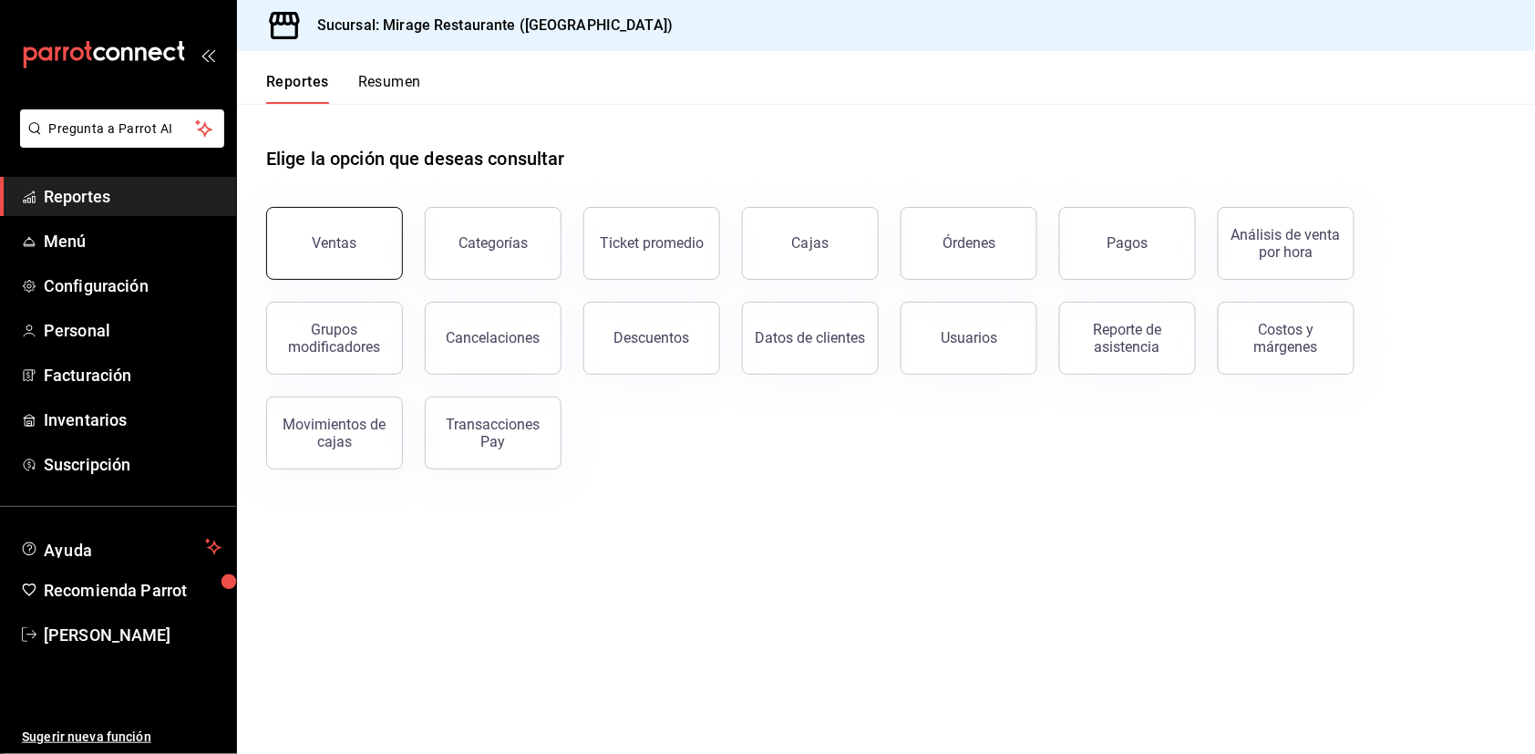
click at [364, 247] on button "Ventas" at bounding box center [334, 243] width 137 height 73
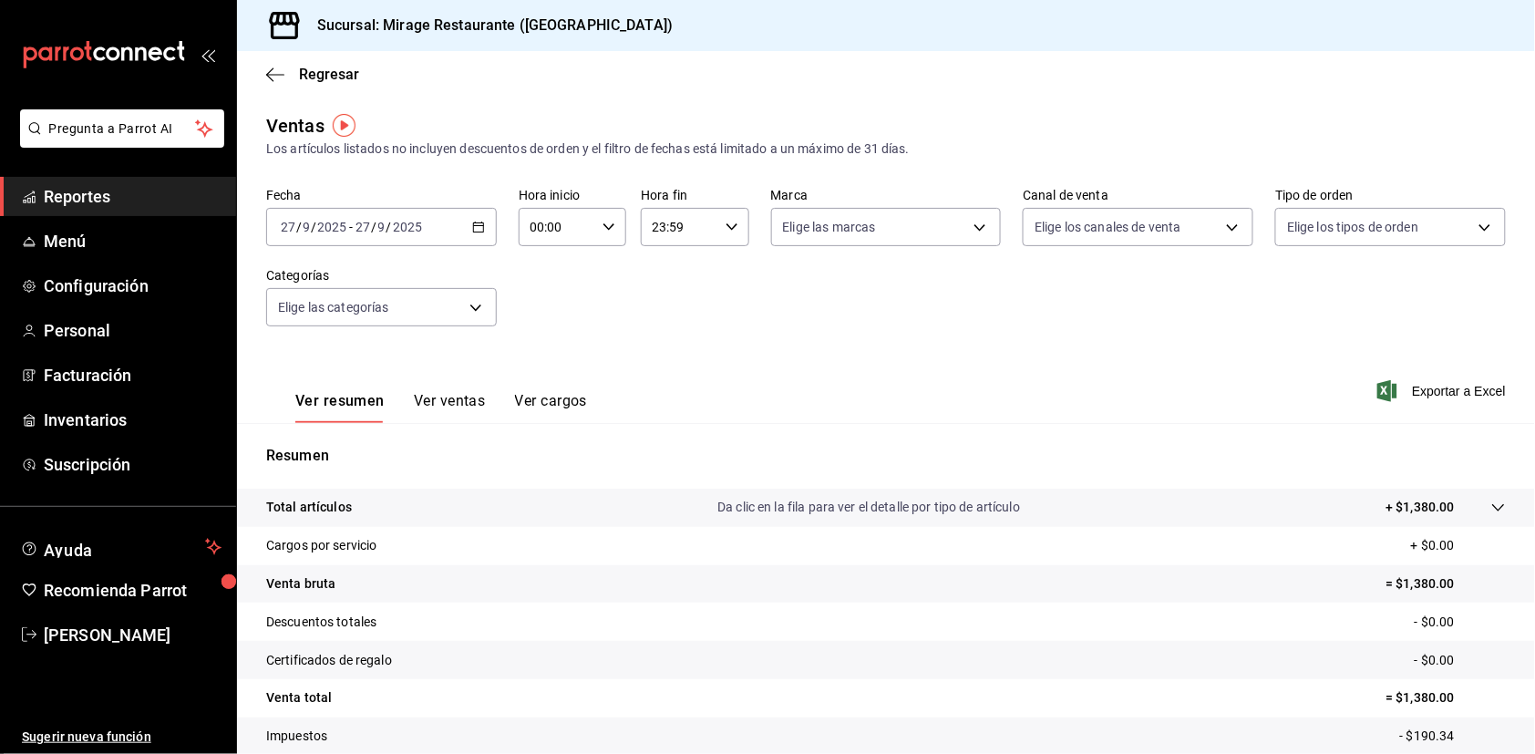
click at [424, 225] on div "[DATE] [DATE] - [DATE] [DATE]" at bounding box center [381, 227] width 231 height 38
click at [376, 399] on span "Mes actual" at bounding box center [352, 405] width 141 height 19
click at [467, 152] on div "Los artículos listados no incluyen descuentos de orden y el filtro de fechas es…" at bounding box center [886, 148] width 1240 height 19
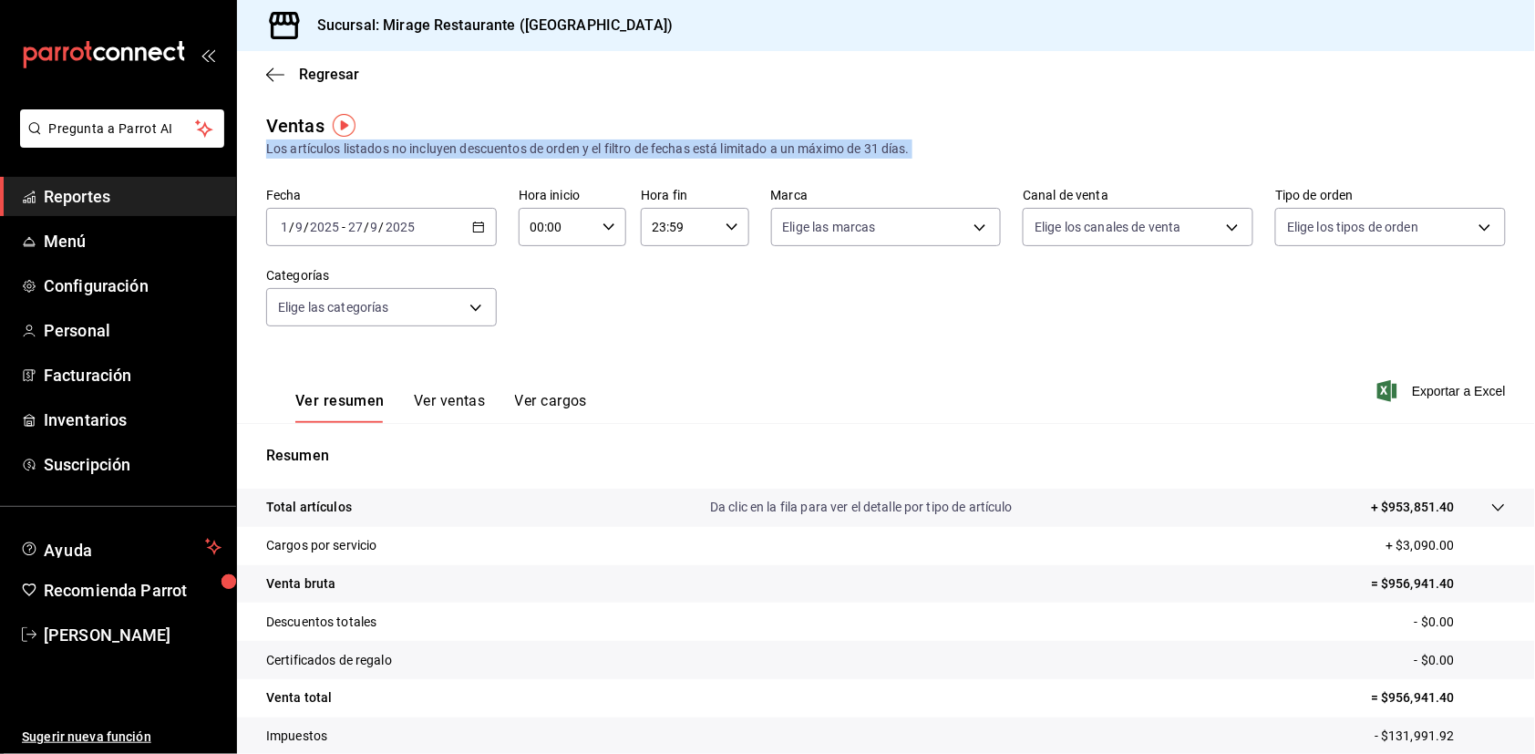
click at [467, 152] on div "Los artículos listados no incluyen descuentos de orden y el filtro de fechas es…" at bounding box center [886, 148] width 1240 height 19
